Goal: Use online tool/utility: Utilize a website feature to perform a specific function

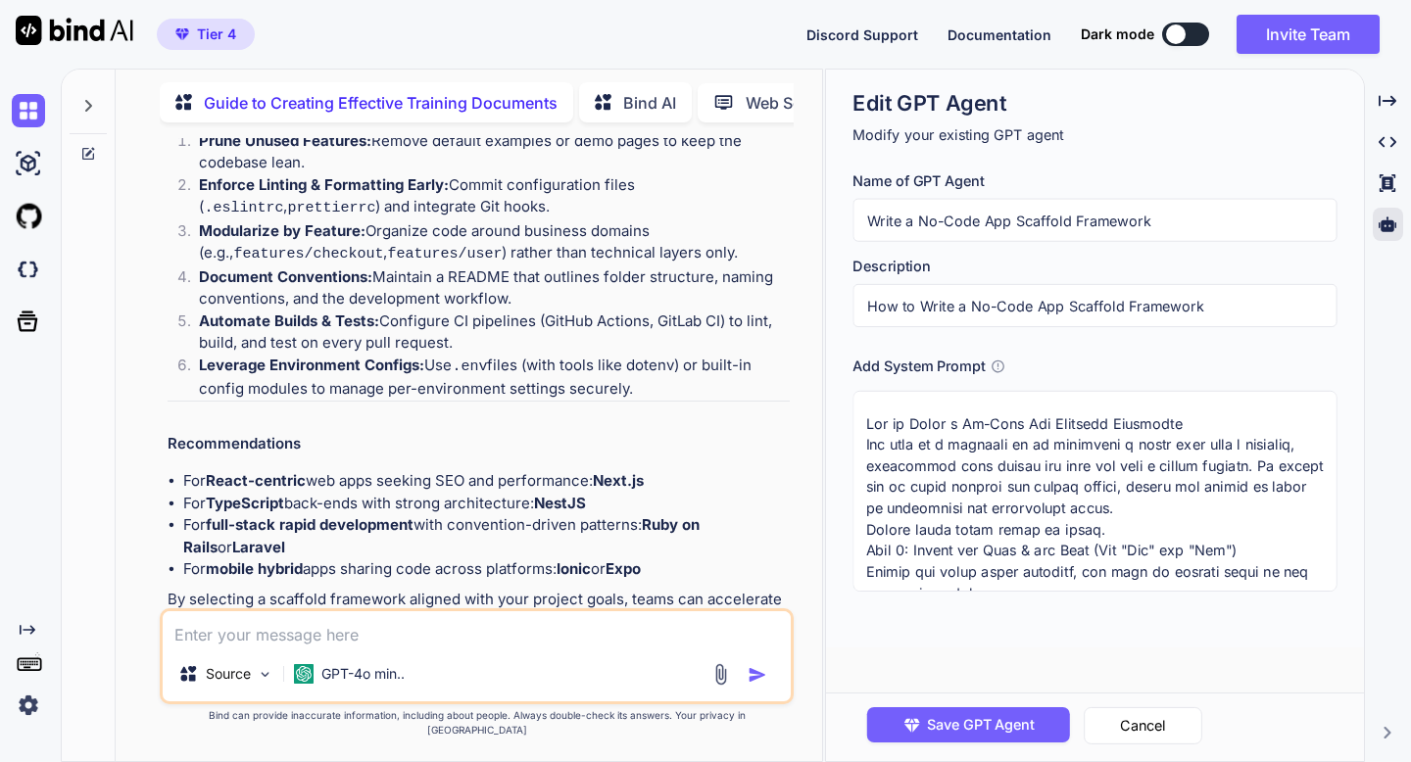
click at [983, 295] on input "How to Write a No-Code App Scaffold Framework" at bounding box center [1094, 305] width 484 height 43
click at [1105, 723] on button "Cancel" at bounding box center [1143, 725] width 119 height 37
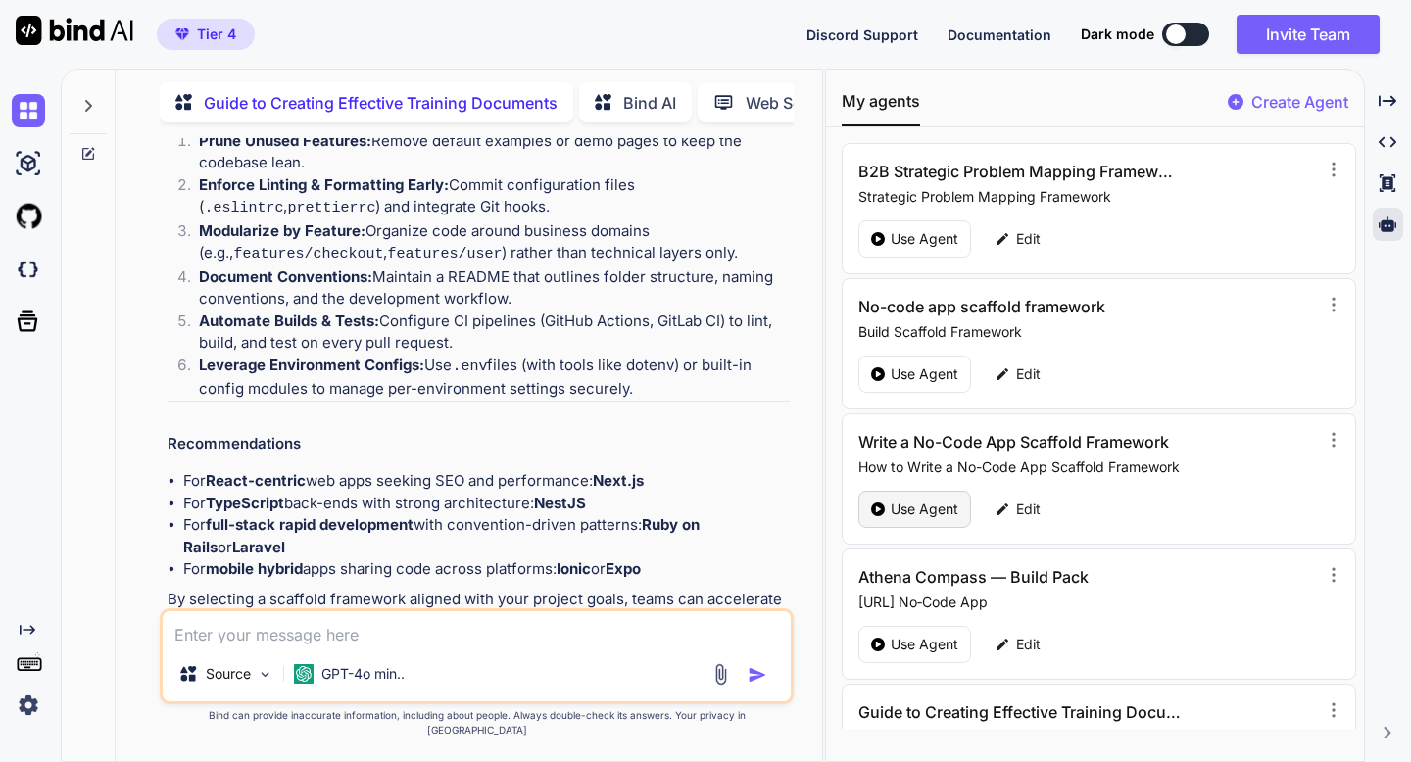
click at [942, 508] on p "Use Agent" at bounding box center [925, 510] width 68 height 20
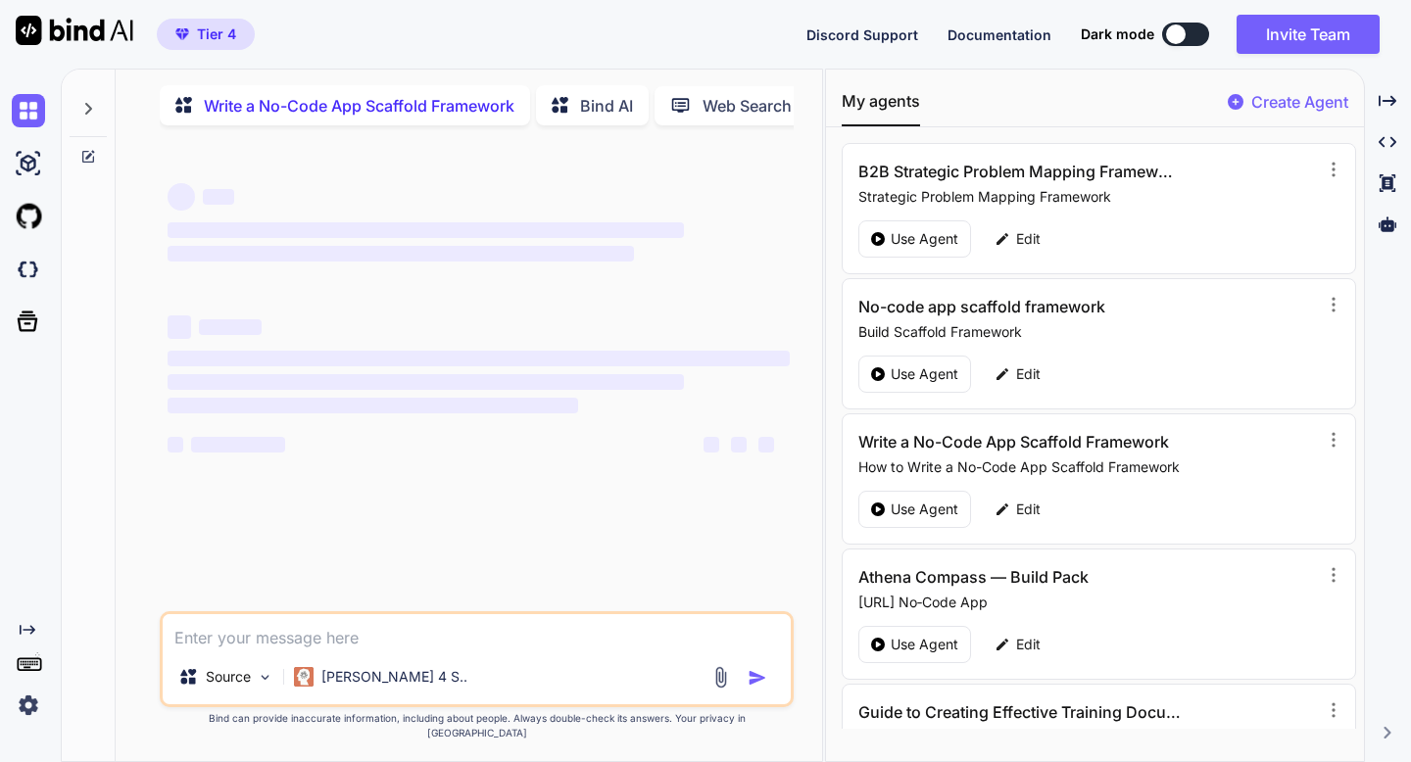
click at [506, 650] on textarea at bounding box center [476, 631] width 627 height 35
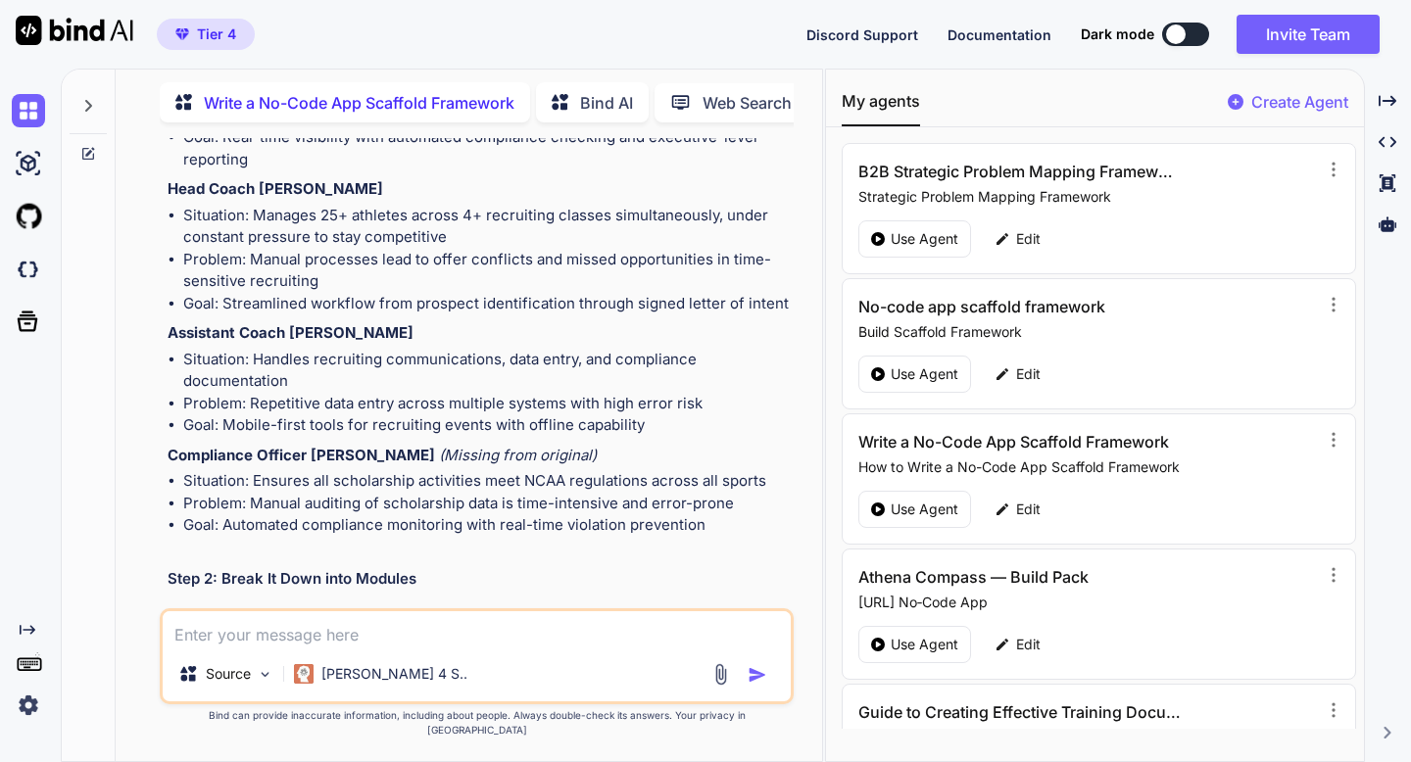
scroll to position [10459, 0]
click at [84, 148] on icon at bounding box center [88, 154] width 16 height 16
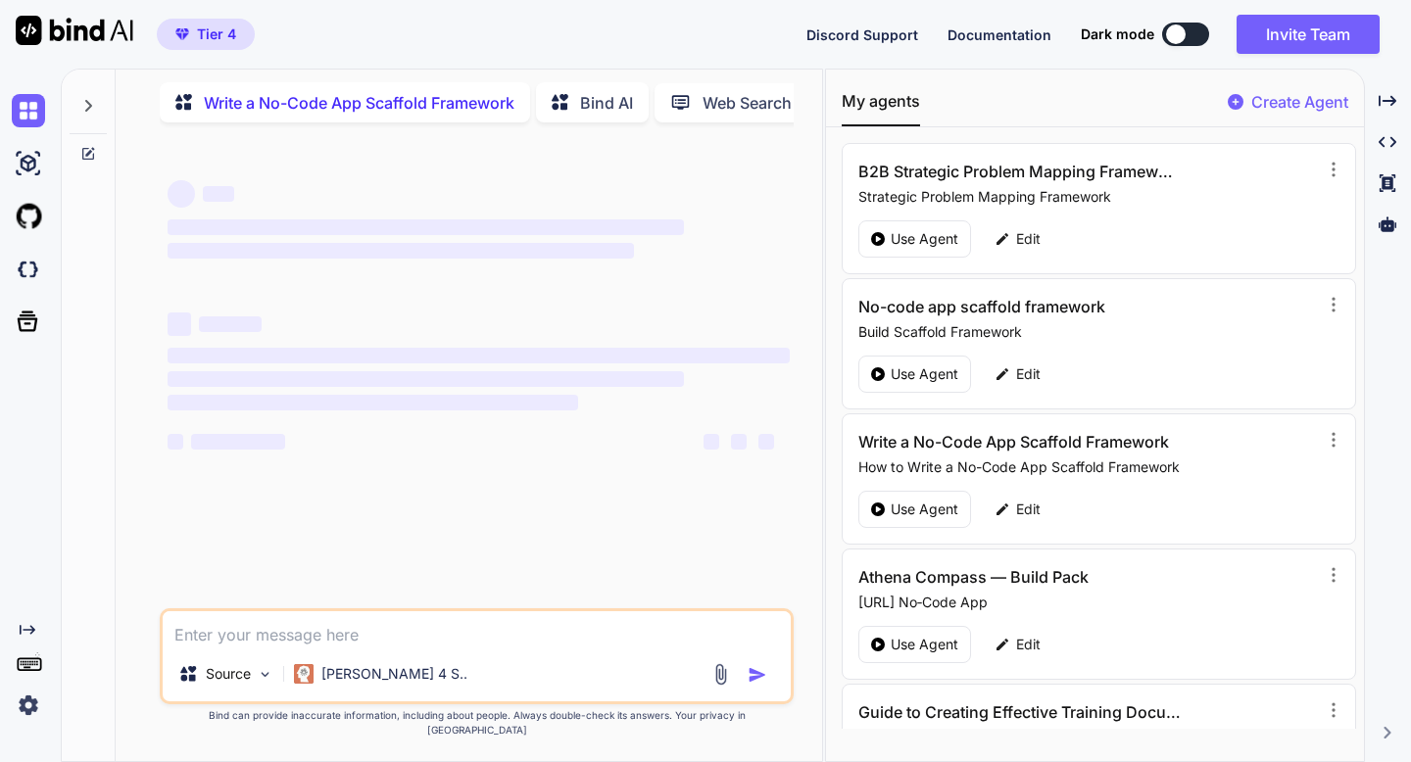
scroll to position [0, 0]
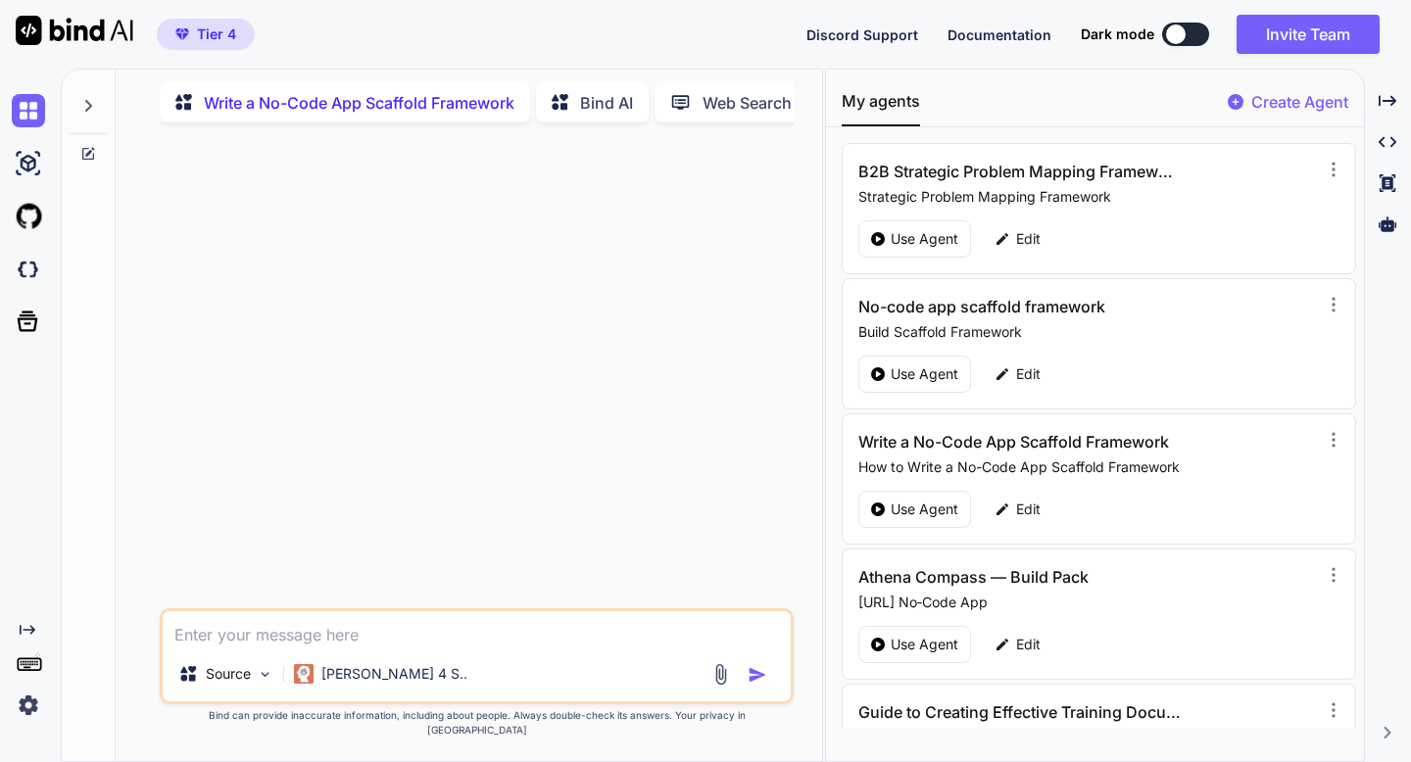
click at [252, 647] on textarea at bounding box center [476, 628] width 627 height 35
paste textarea "How much very dollar saved on credit card payments"
click at [269, 647] on textarea "How much very dollar saved on credit card payments" at bounding box center [476, 628] width 627 height 35
click at [258, 647] on textarea "How much very dollar saved on credit card payments" at bounding box center [476, 628] width 627 height 35
click at [177, 647] on textarea "How much every dollar saved on credit card payments" at bounding box center [476, 628] width 627 height 35
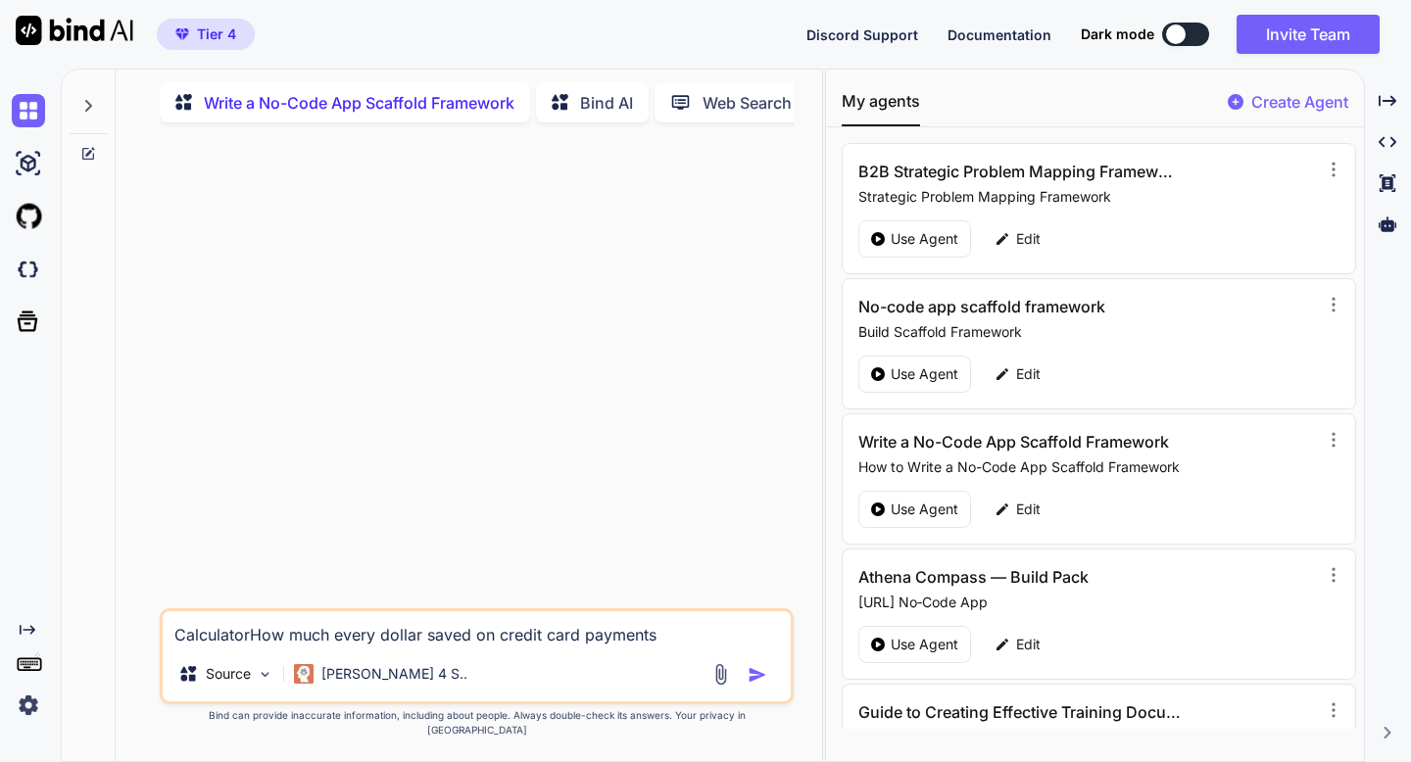
click at [147, 529] on div "CalculatorHow much every dollar saved on credit card payments Source [PERSON_NA…" at bounding box center [476, 449] width 691 height 623
click at [253, 647] on textarea "CalculatorHow much every dollar saved on credit card payments" at bounding box center [476, 628] width 627 height 35
click at [428, 647] on textarea "Calculator How much every dollar saved on credit card payments" at bounding box center [476, 628] width 627 height 35
click at [747, 647] on textarea "Calculator How much every dollar paid back you saved on credit card payments" at bounding box center [476, 628] width 627 height 35
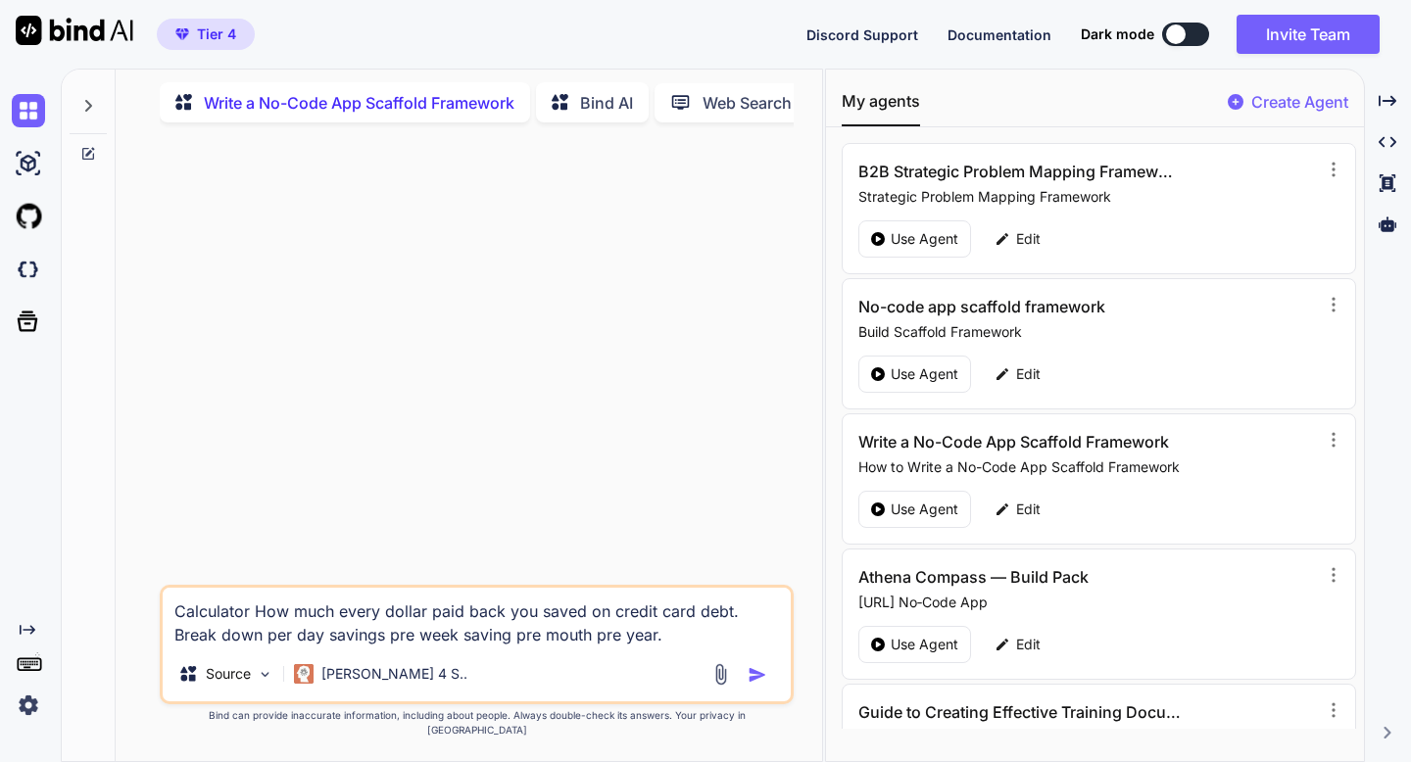
type textarea "Calculator How much every dollar paid back you saved on credit card debt. Break…"
click at [757, 685] on img "button" at bounding box center [758, 675] width 20 height 20
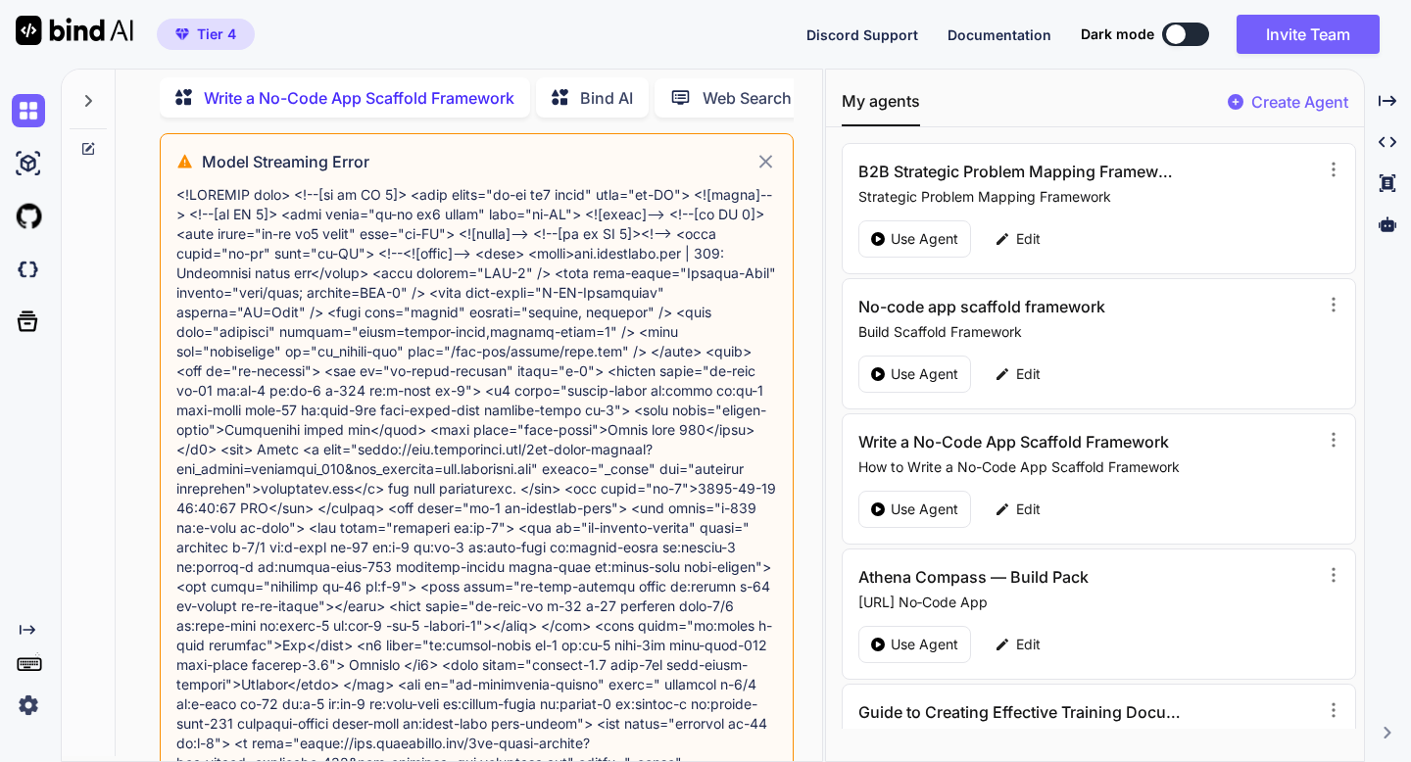
click at [765, 167] on icon at bounding box center [765, 161] width 13 height 13
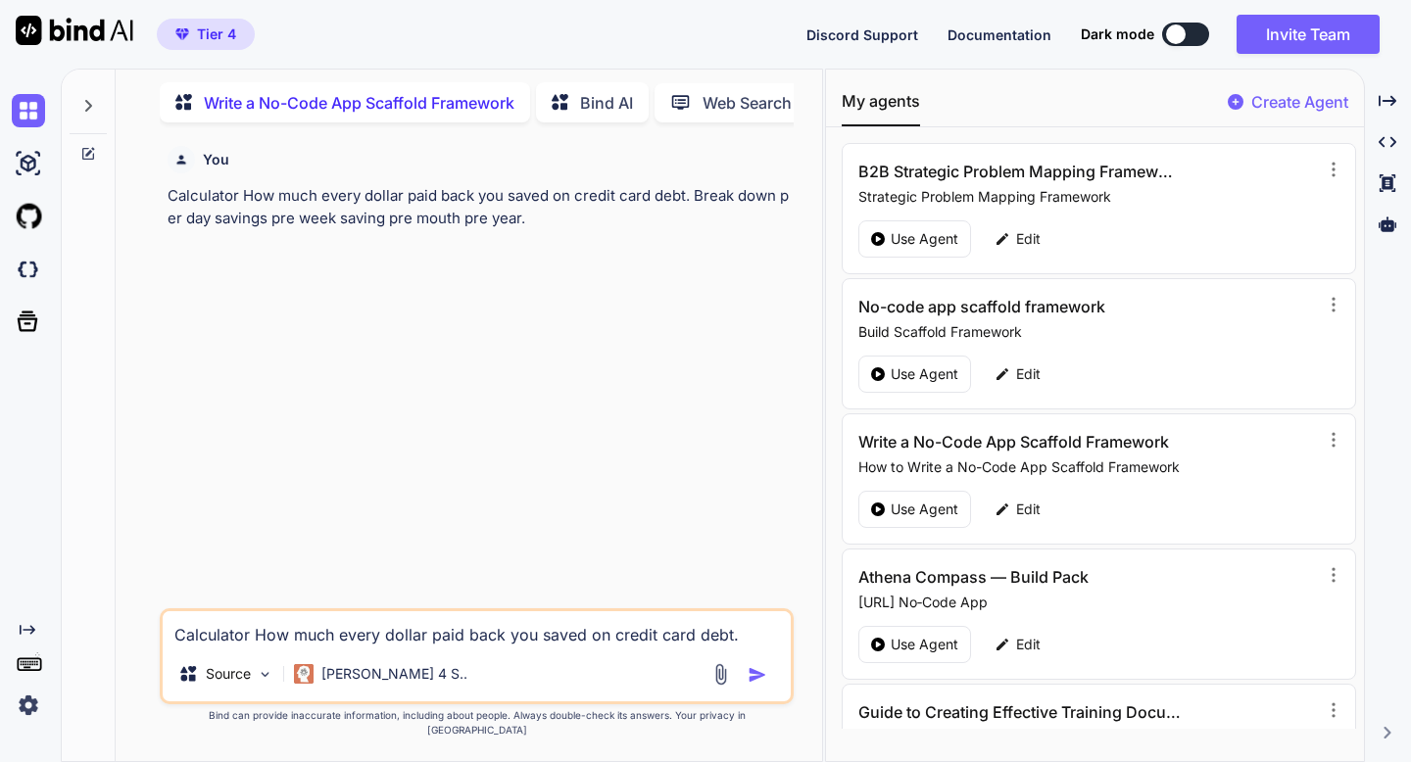
click at [757, 685] on img "button" at bounding box center [758, 675] width 20 height 20
click at [365, 214] on p "Calculator How much every dollar paid back you saved on credit card debt. Break…" at bounding box center [478, 207] width 621 height 44
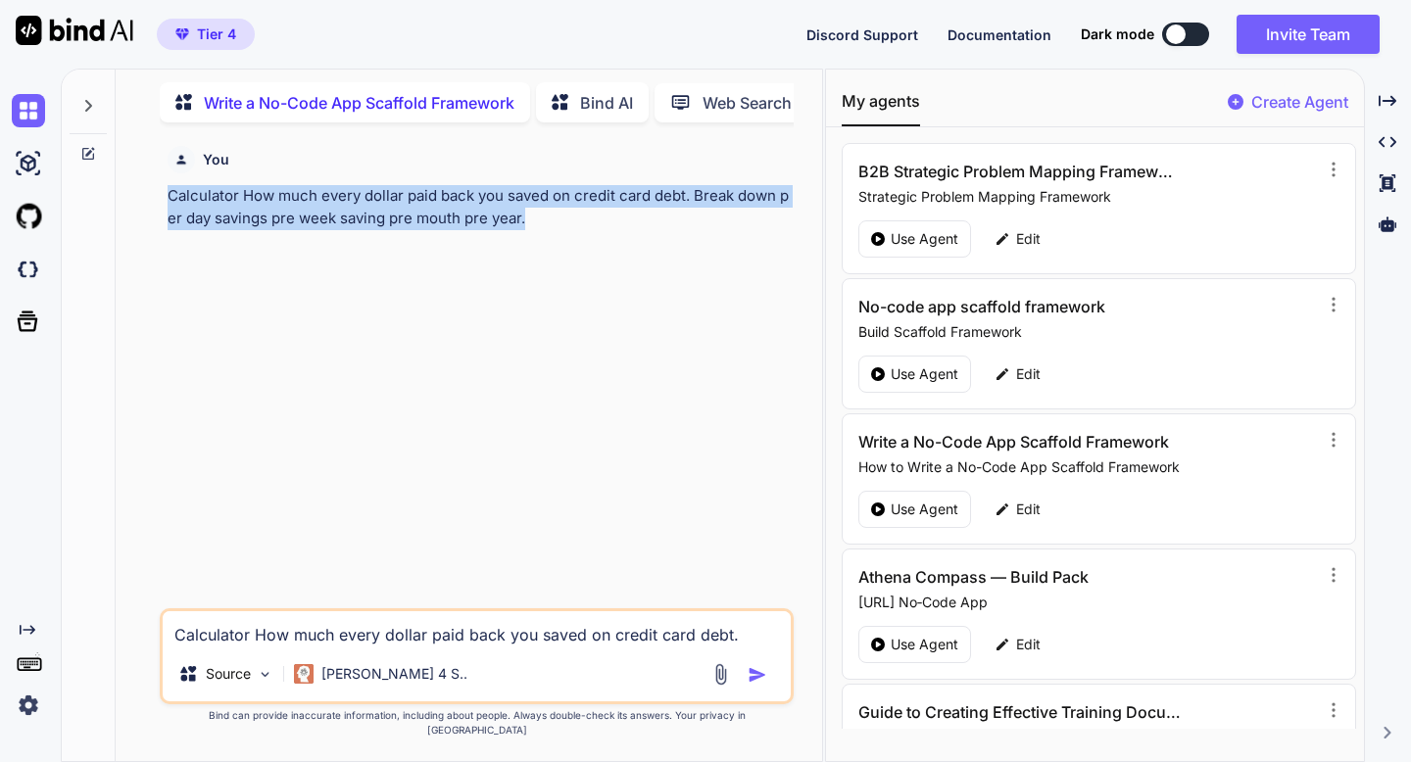
copy p "Calculator How much every dollar paid back you saved on credit card debt. Break…"
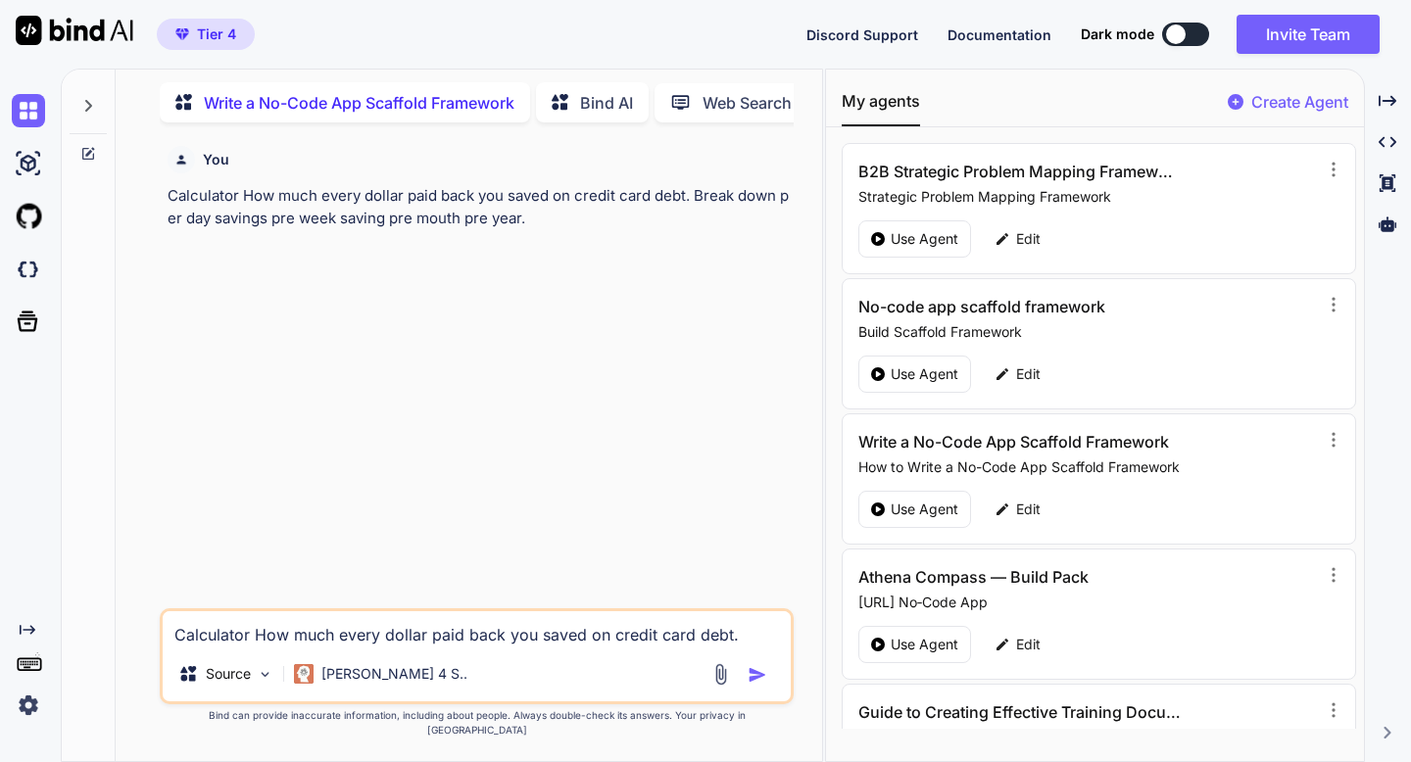
click at [92, 147] on icon at bounding box center [89, 151] width 9 height 9
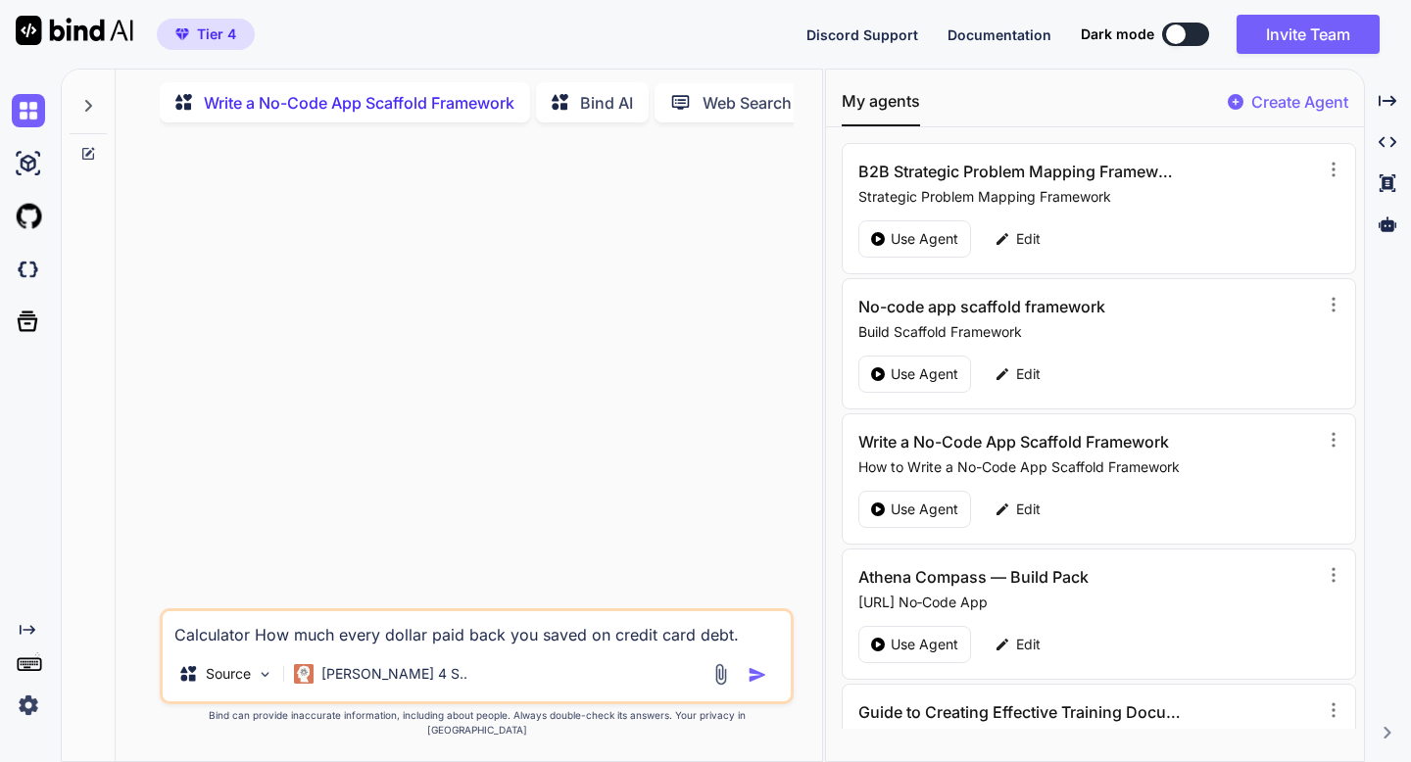
click at [365, 647] on textarea "Calculator How much every dollar paid back you saved on credit card debt. Break…" at bounding box center [476, 628] width 627 height 35
paste textarea "Calculator How much every dollar paid back you saved on credit card debt. Break…"
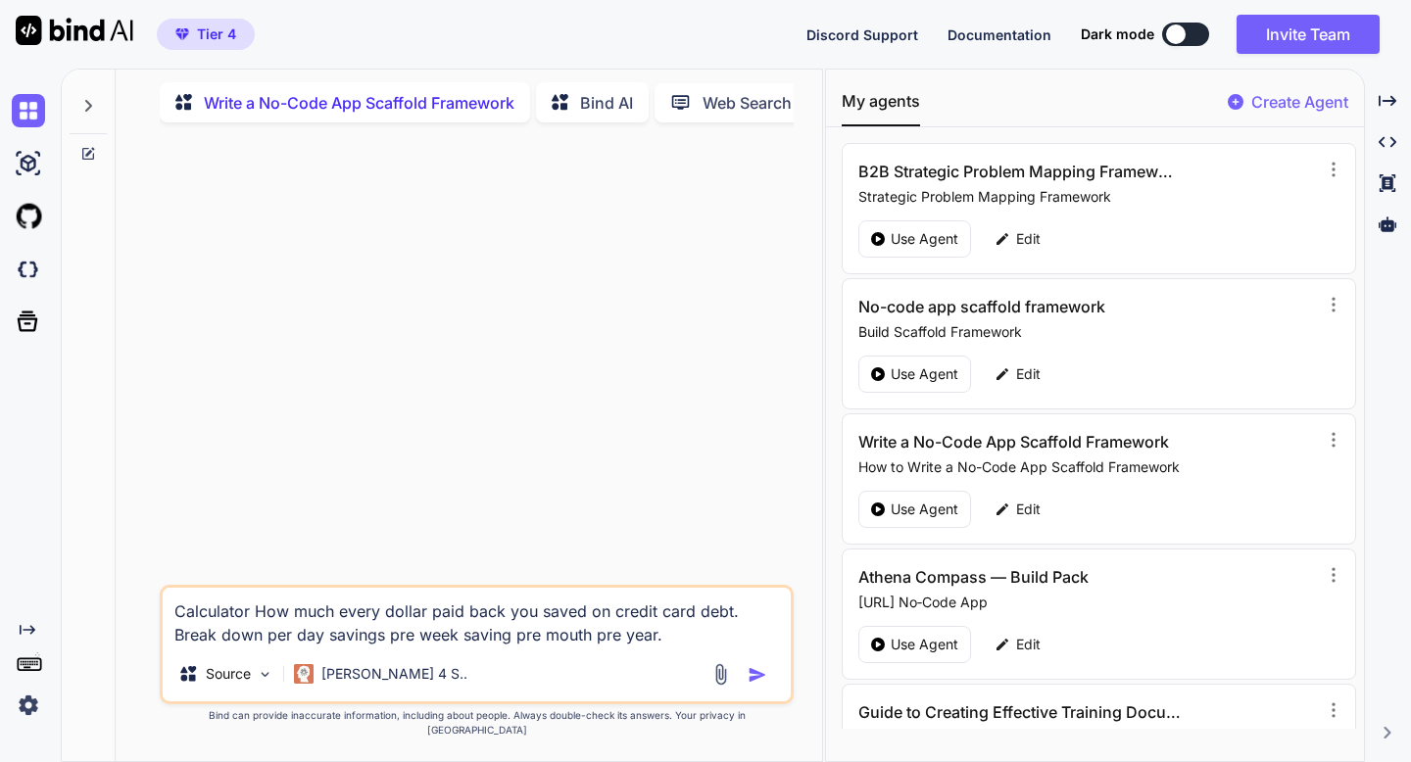
type textarea "Calculator How much every dollar paid back you saved on credit card debt. Break…"
click at [753, 685] on img "button" at bounding box center [758, 675] width 20 height 20
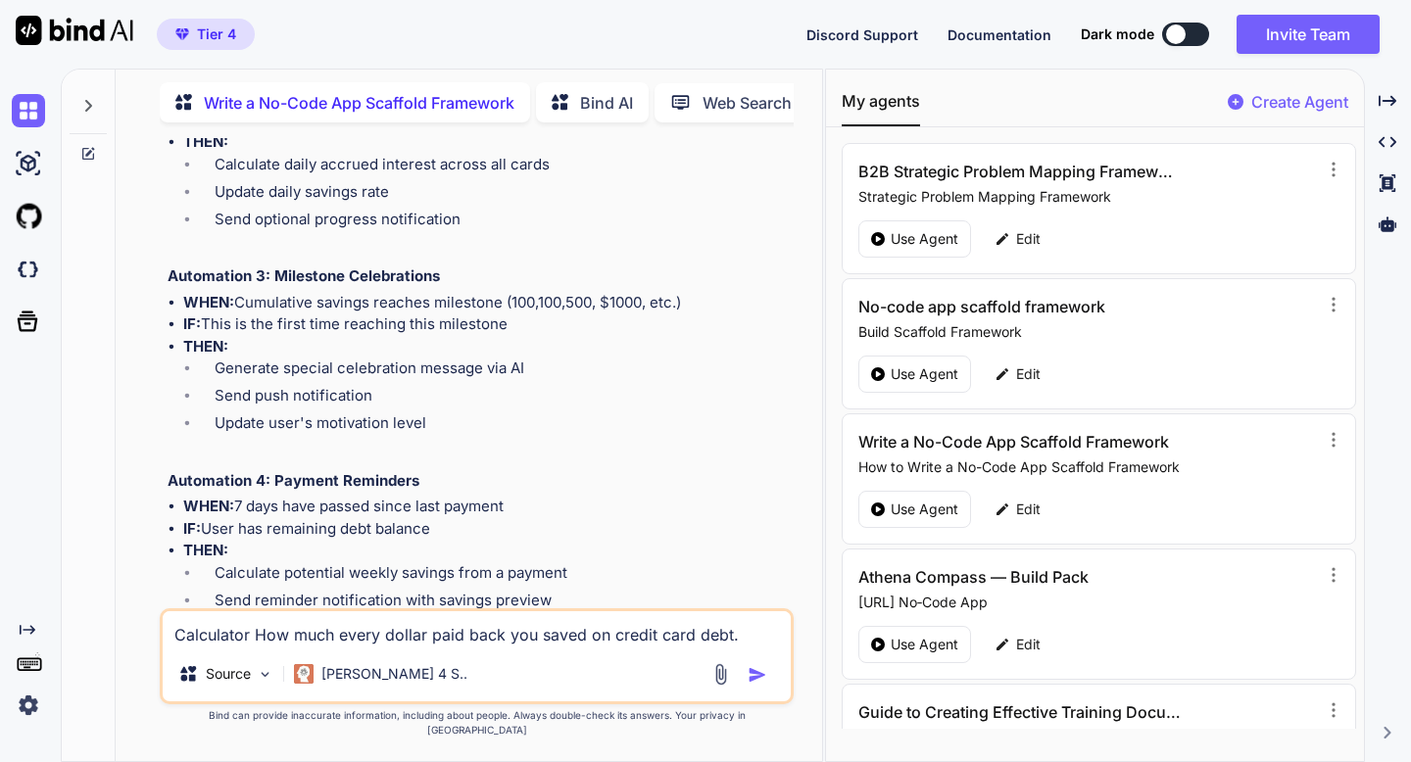
scroll to position [4151, 0]
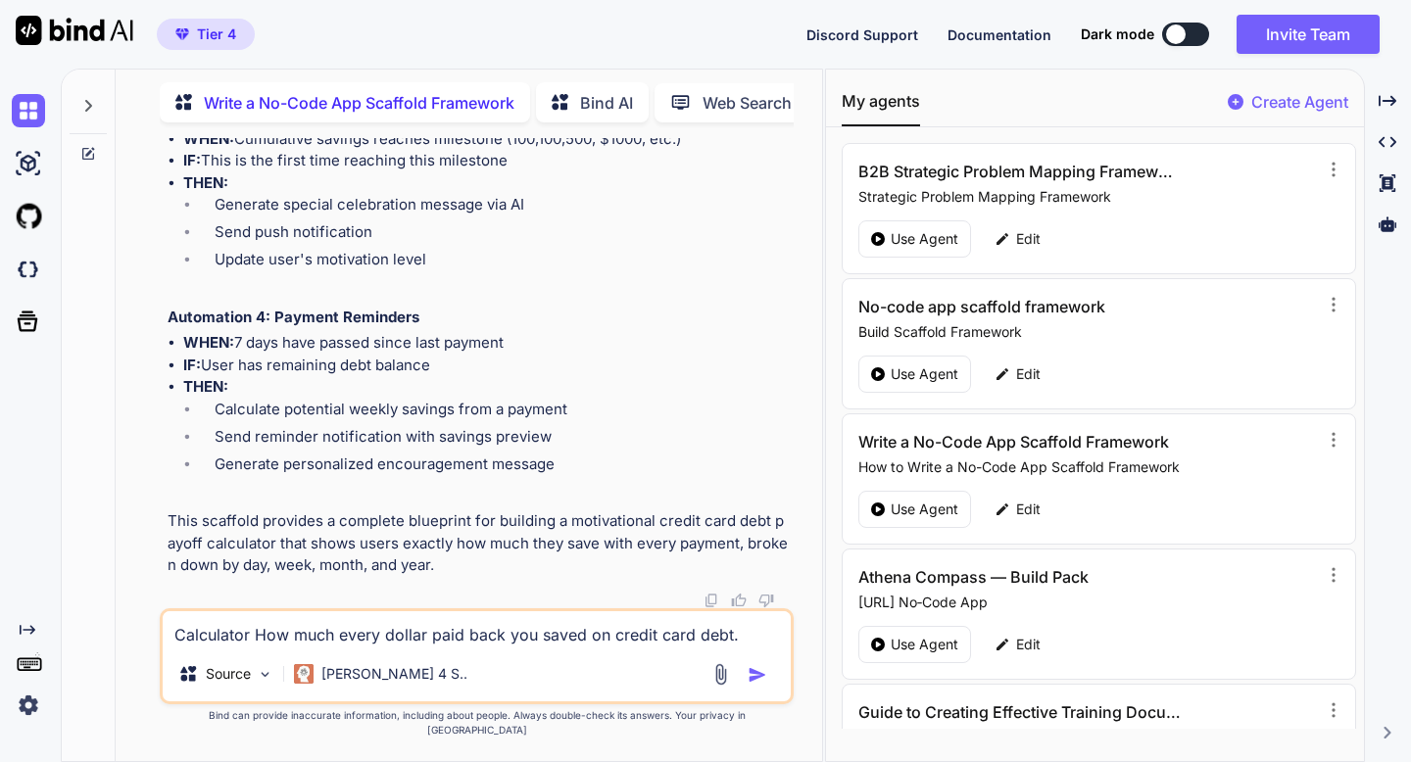
click at [306, 546] on p "This scaffold provides a complete blueprint for building a motivational credit …" at bounding box center [478, 543] width 621 height 67
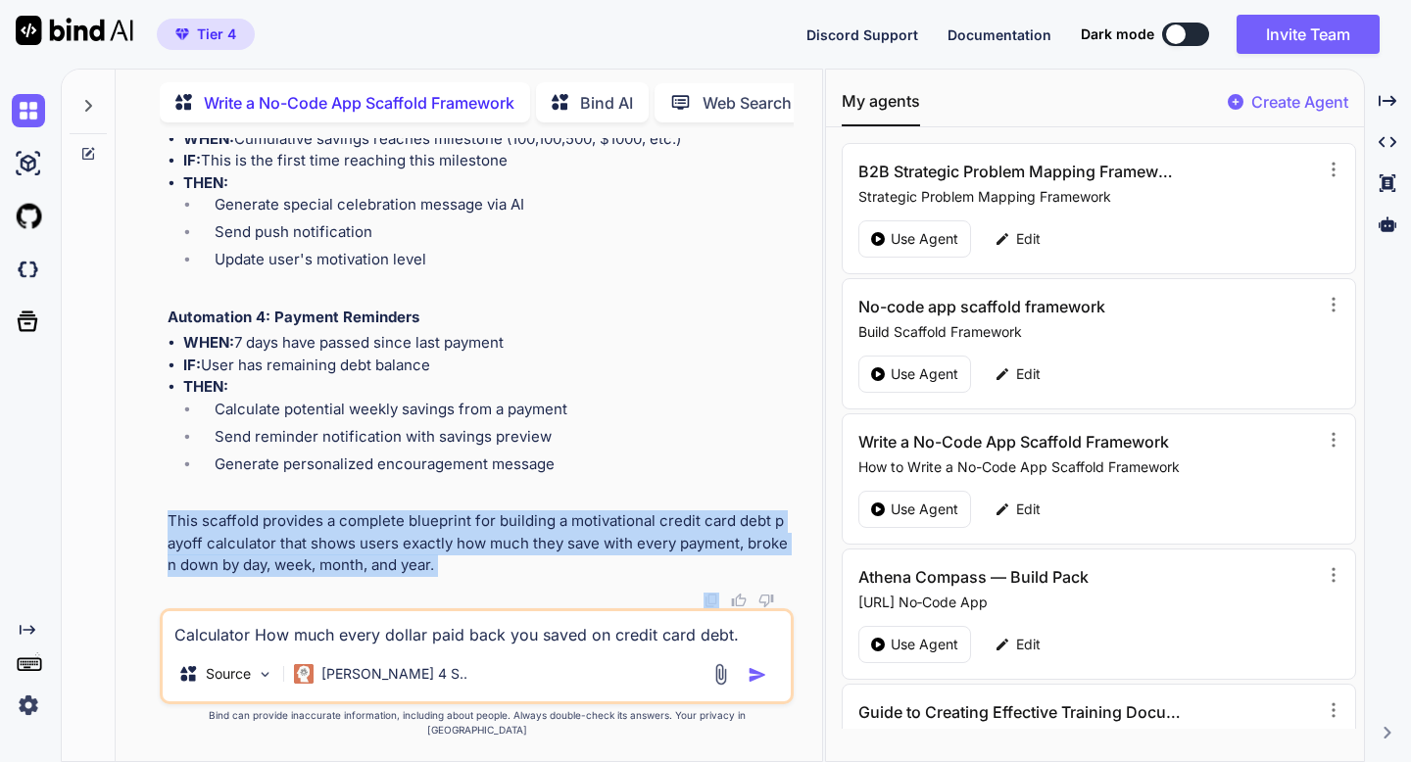
click at [306, 546] on p "This scaffold provides a complete blueprint for building a motivational credit …" at bounding box center [478, 543] width 621 height 67
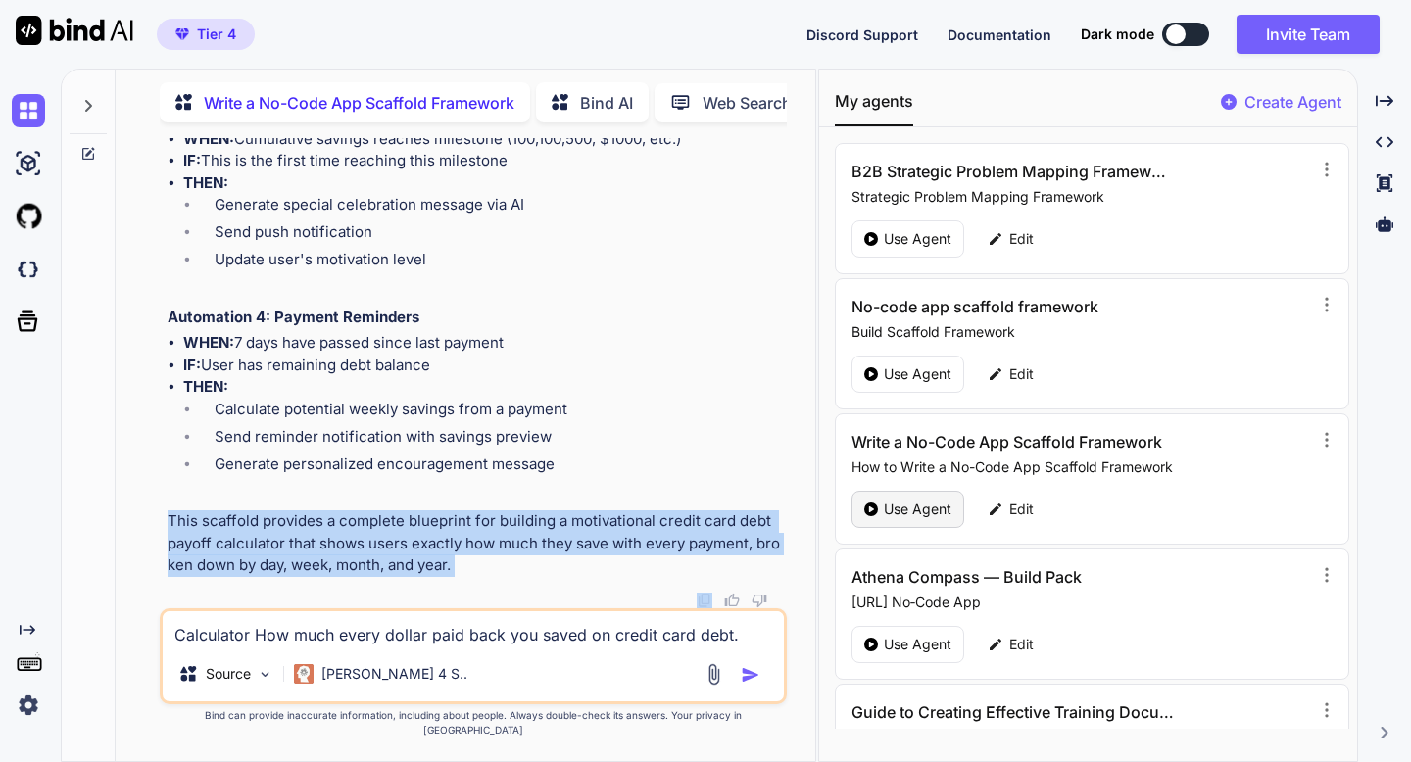
drag, startPoint x: 823, startPoint y: 531, endPoint x: 865, endPoint y: 526, distance: 42.4
click at [865, 526] on div "Write a No-Code App Scaffold Framework Bind AI Web Search Created with Pixso. C…" at bounding box center [736, 416] width 1350 height 694
click at [703, 608] on img at bounding box center [705, 601] width 16 height 16
